Goal: Information Seeking & Learning: Learn about a topic

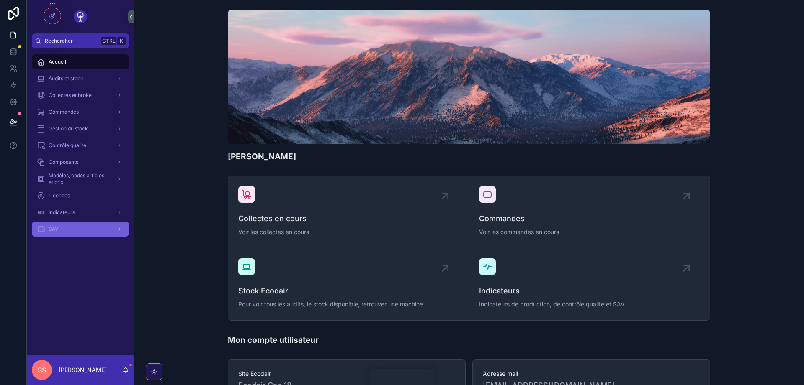
click at [53, 226] on span "SAV" at bounding box center [54, 229] width 10 height 7
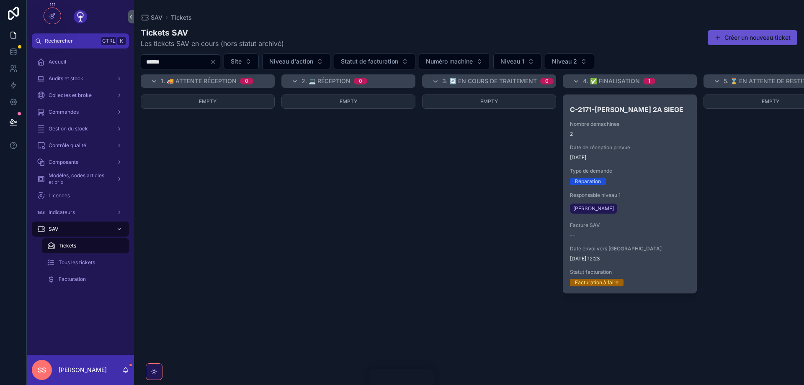
type input "******"
click at [644, 170] on div "C-2171-[PERSON_NAME] 2A SIEGE Nombre demachines 2 Date de réception prevue [DAT…" at bounding box center [629, 194] width 133 height 198
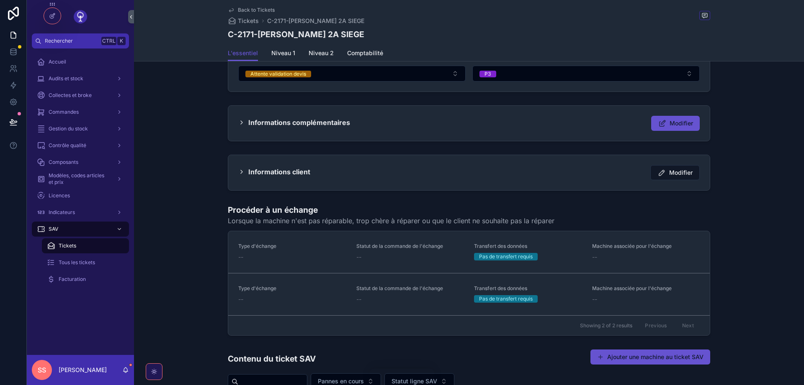
scroll to position [301, 0]
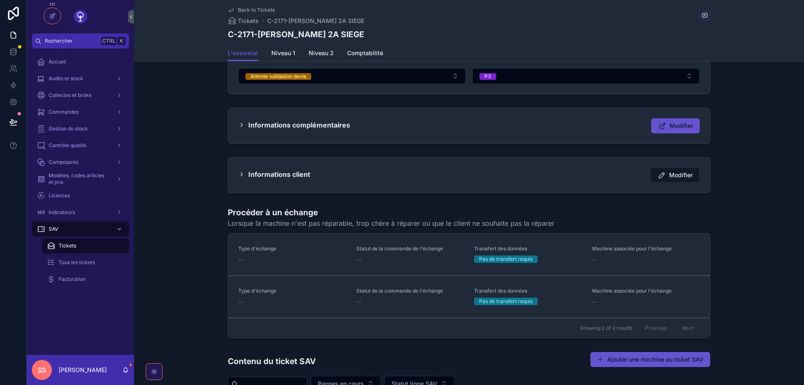
click at [243, 174] on icon "scrollable content" at bounding box center [241, 174] width 7 height 7
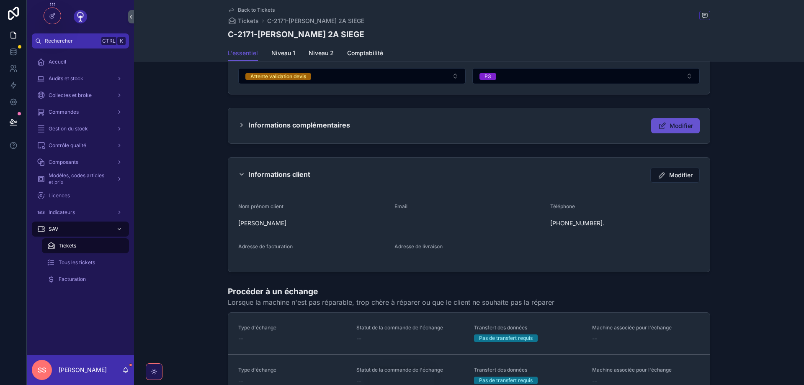
click at [241, 124] on icon "scrollable content" at bounding box center [242, 124] width 2 height 3
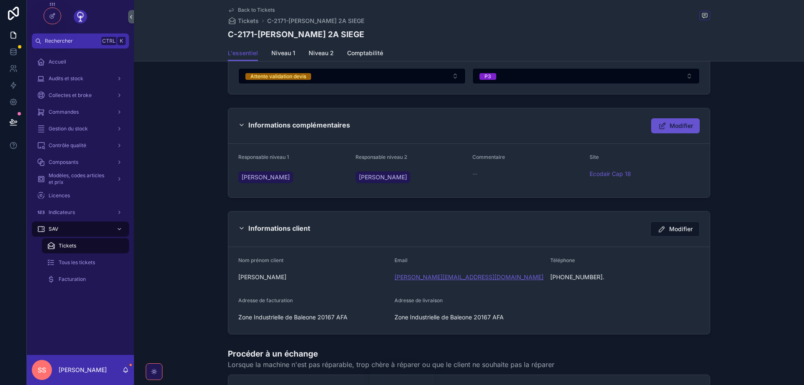
drag, startPoint x: 390, startPoint y: 280, endPoint x: 479, endPoint y: 278, distance: 88.7
click at [479, 278] on form "Nom prénom client [PERSON_NAME] [PERSON_NAME][EMAIL_ADDRESS][DOMAIN_NAME] Télép…" at bounding box center [468, 290] width 481 height 87
copy form "Email [PERSON_NAME][EMAIL_ADDRESS][DOMAIN_NAME]"
click at [487, 276] on div "[PERSON_NAME][EMAIL_ADDRESS][DOMAIN_NAME]" at bounding box center [468, 277] width 149 height 8
drag, startPoint x: 487, startPoint y: 276, endPoint x: 394, endPoint y: 277, distance: 92.9
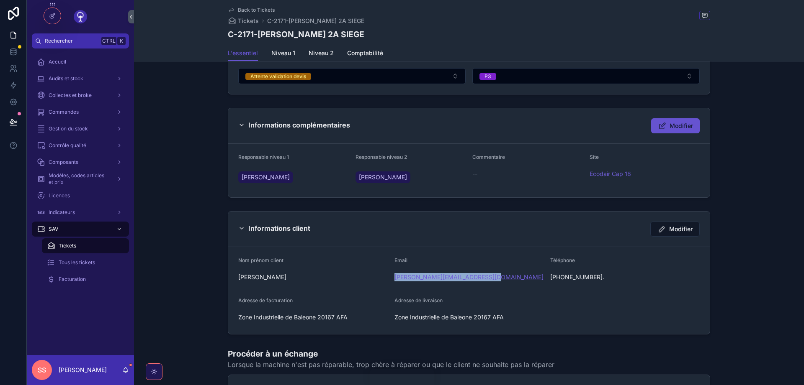
drag, startPoint x: 481, startPoint y: 277, endPoint x: 395, endPoint y: 277, distance: 86.2
click at [395, 277] on div "[PERSON_NAME][EMAIL_ADDRESS][DOMAIN_NAME]" at bounding box center [468, 277] width 149 height 8
copy link "[PERSON_NAME][EMAIL_ADDRESS][DOMAIN_NAME]"
drag, startPoint x: 349, startPoint y: 318, endPoint x: 239, endPoint y: 317, distance: 110.9
copy div "Zone Industrielle de Baleone 20167 AFA"
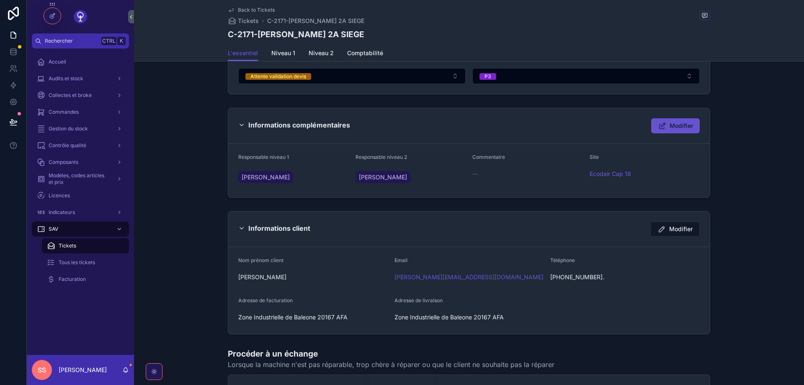
click at [251, 9] on span "Back to Tickets" at bounding box center [256, 10] width 37 height 7
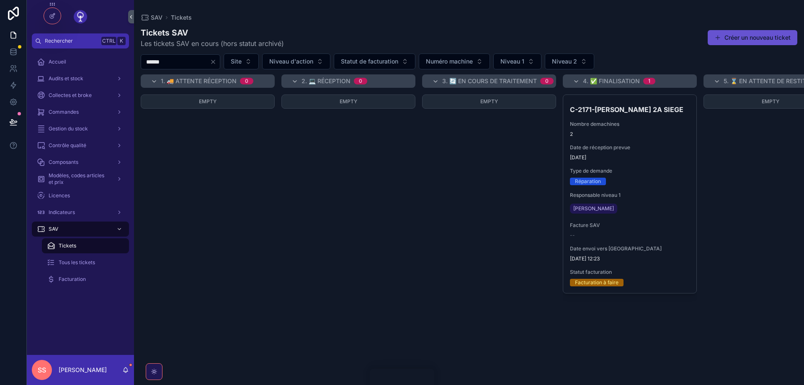
drag, startPoint x: 181, startPoint y: 63, endPoint x: 153, endPoint y: 62, distance: 28.1
click at [153, 62] on input "******" at bounding box center [175, 62] width 69 height 12
drag, startPoint x: 166, startPoint y: 61, endPoint x: 152, endPoint y: 61, distance: 13.8
click at [152, 61] on input "******" at bounding box center [175, 62] width 69 height 12
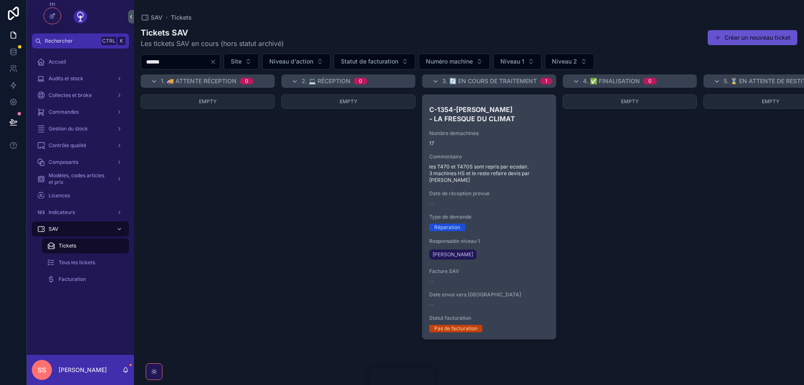
type input "******"
click at [513, 152] on div "C-1354-[PERSON_NAME] - LA FRESQUE DU CLIMAT Nombre demachines 17 Commentaire le…" at bounding box center [488, 217] width 133 height 244
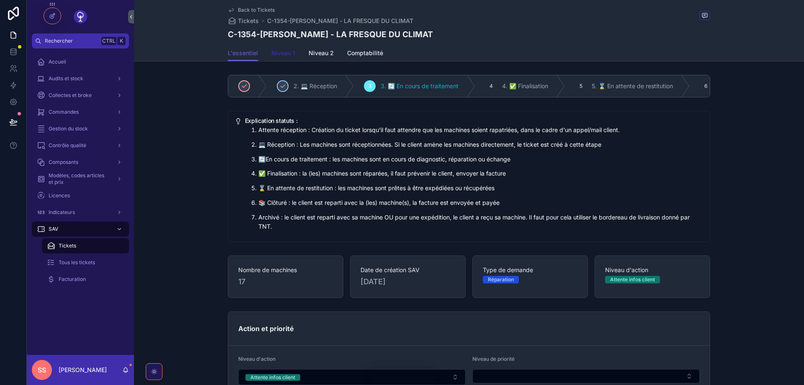
click at [290, 59] on link "Niveau 1" at bounding box center [283, 54] width 24 height 17
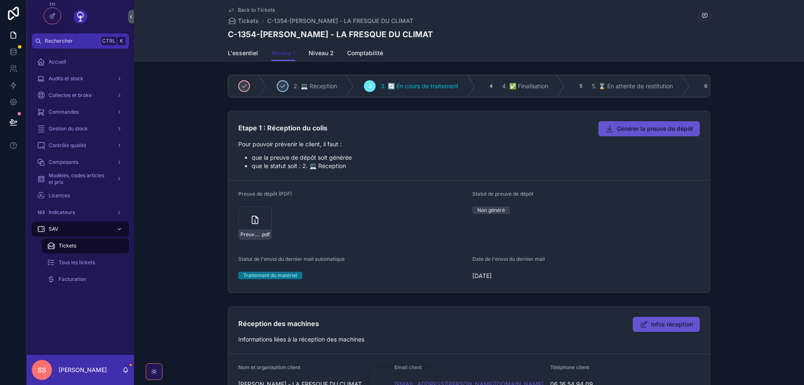
scroll to position [50, 0]
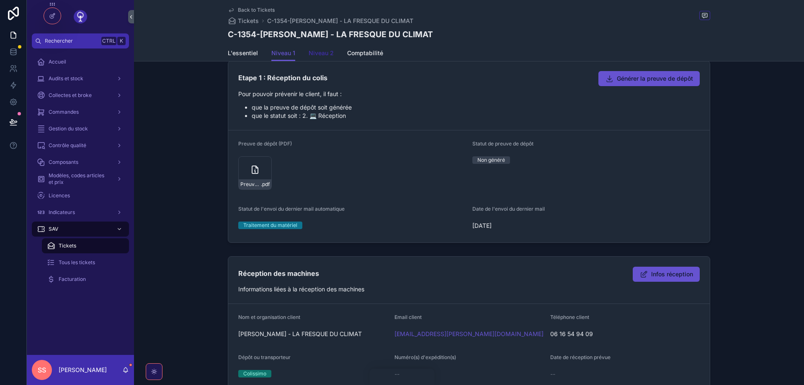
click at [322, 55] on span "Niveau 2" at bounding box center [320, 53] width 25 height 8
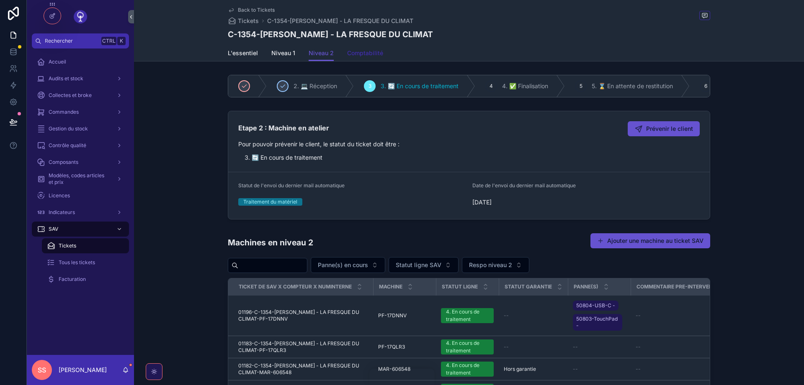
click at [357, 52] on span "Comptabilité" at bounding box center [365, 53] width 36 height 8
